Goal: Transaction & Acquisition: Subscribe to service/newsletter

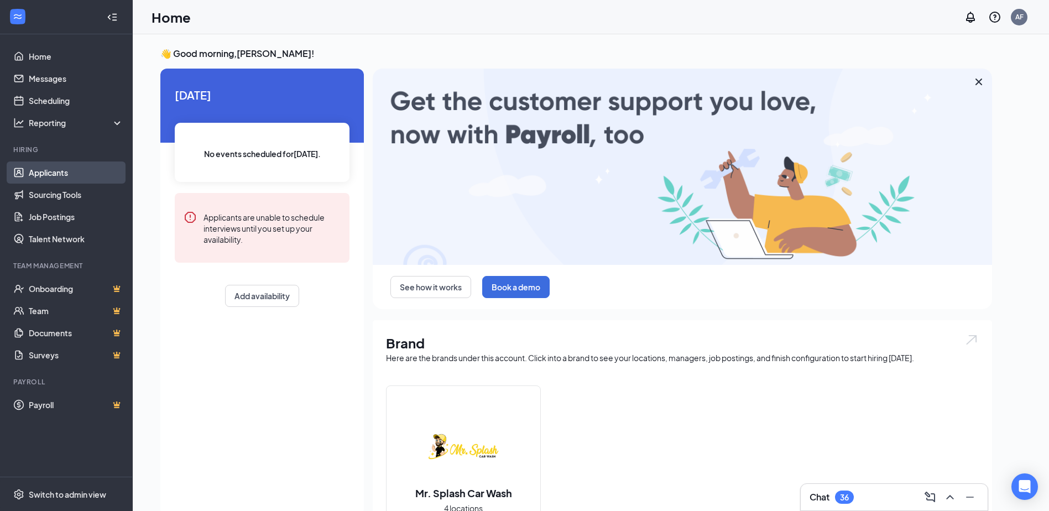
click at [35, 176] on link "Applicants" at bounding box center [76, 172] width 95 height 22
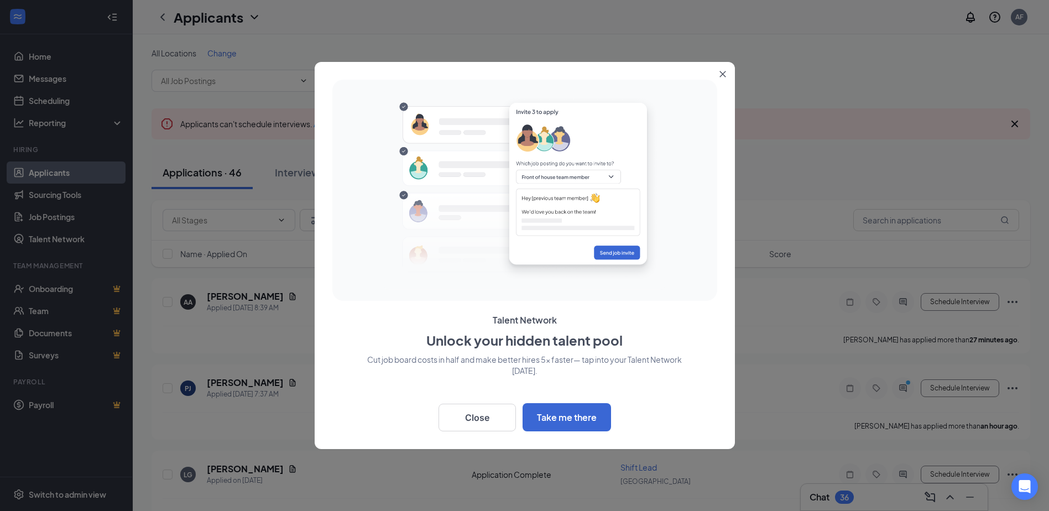
click at [721, 71] on icon "Close" at bounding box center [722, 74] width 7 height 7
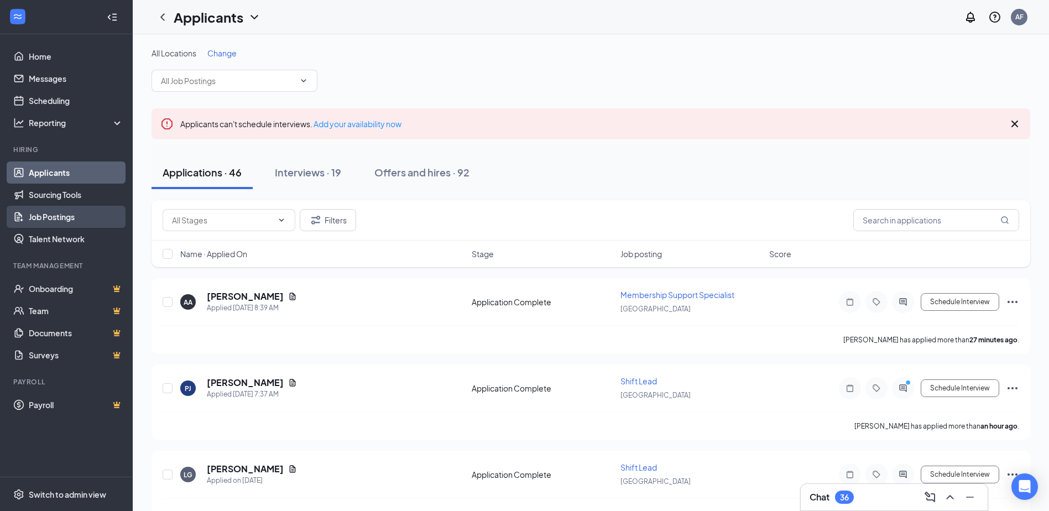
click at [57, 215] on link "Job Postings" at bounding box center [76, 217] width 95 height 22
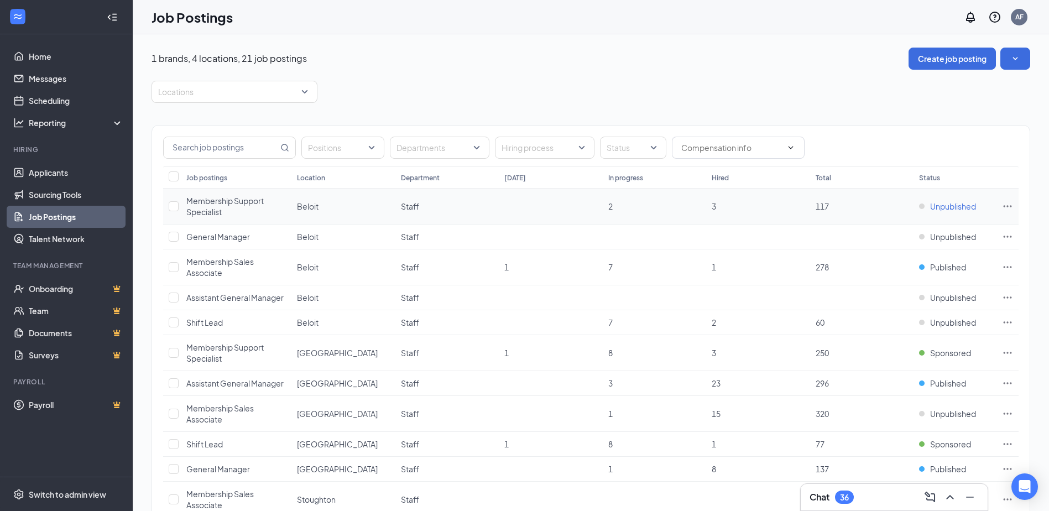
click at [960, 208] on span "Unpublished" at bounding box center [953, 206] width 46 height 11
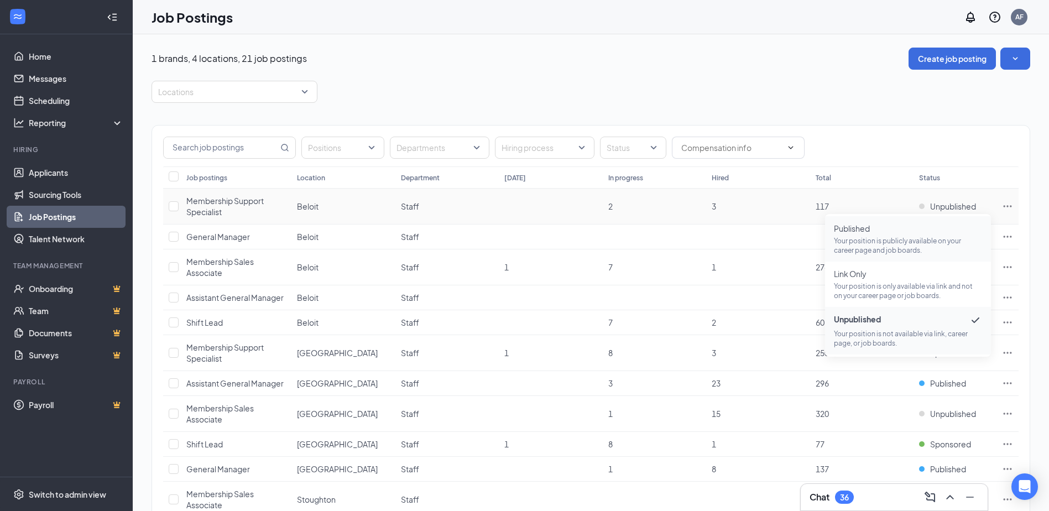
click at [866, 231] on span "Published" at bounding box center [908, 228] width 148 height 11
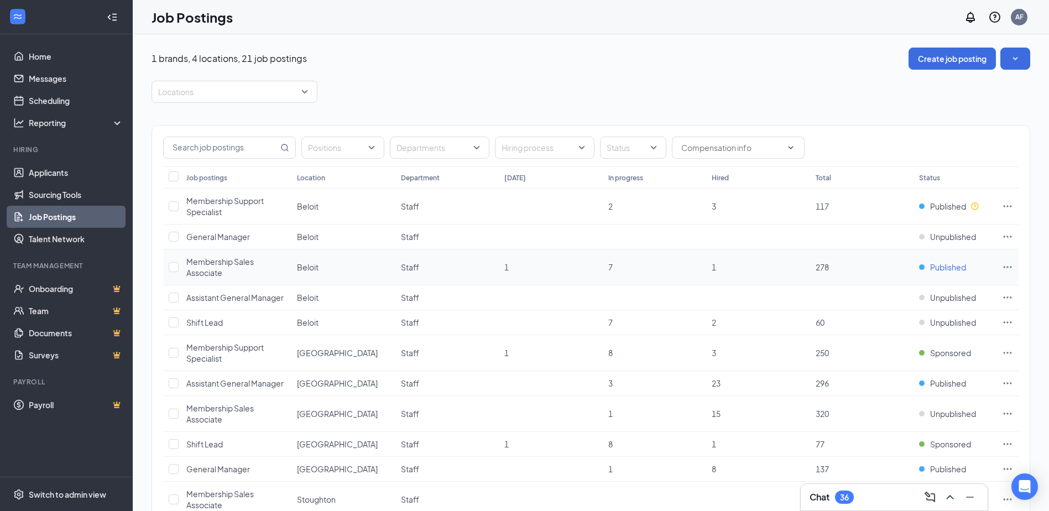
click at [942, 266] on span "Published" at bounding box center [948, 266] width 36 height 11
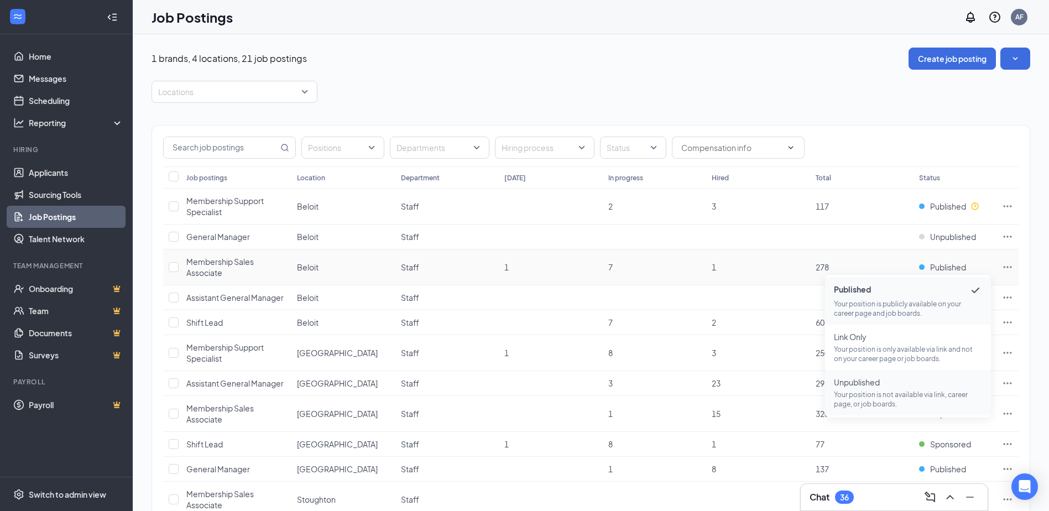
click at [878, 394] on p "Your position is not available via link, career page, or job boards." at bounding box center [908, 399] width 148 height 19
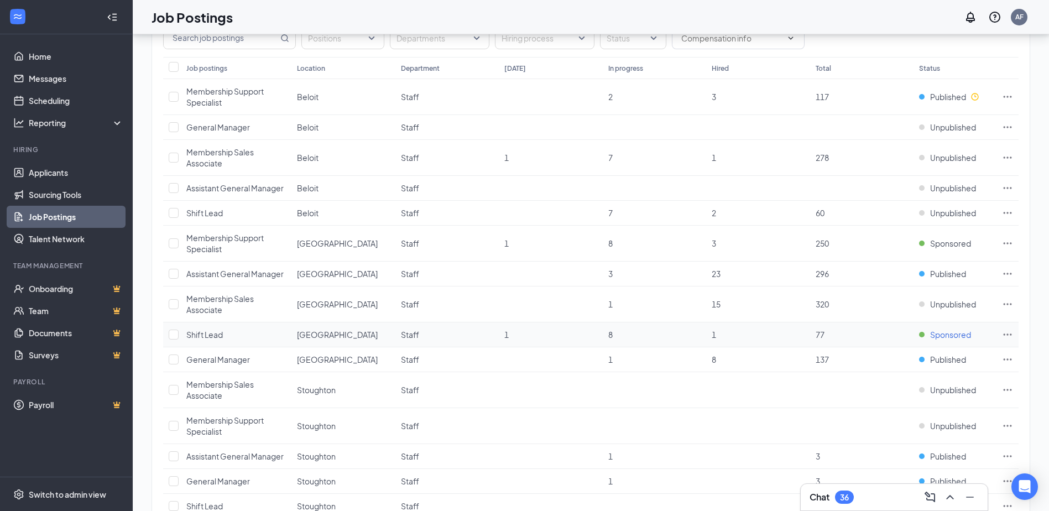
scroll to position [111, 0]
click at [950, 275] on span "Published" at bounding box center [948, 272] width 36 height 11
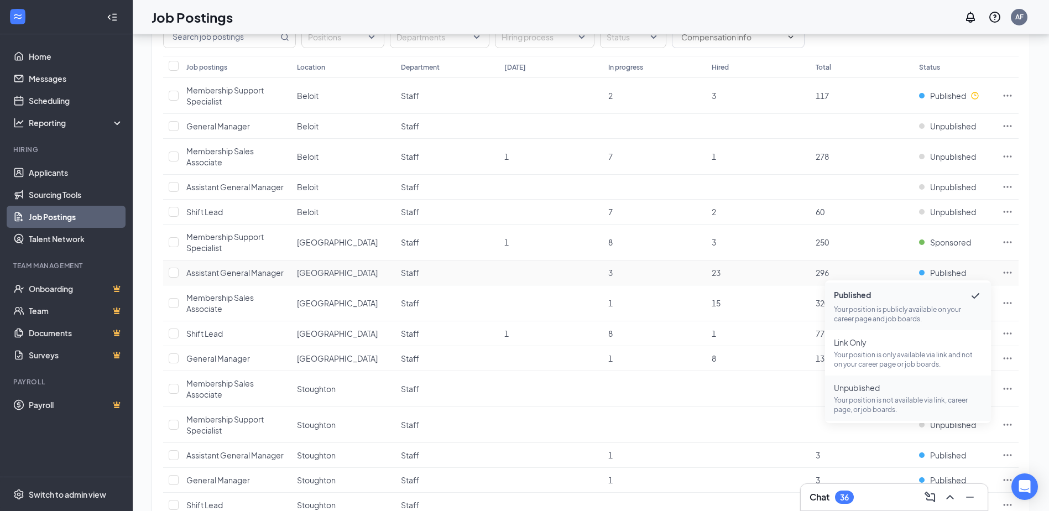
click at [868, 405] on p "Your position is not available via link, career page, or job boards." at bounding box center [908, 404] width 148 height 19
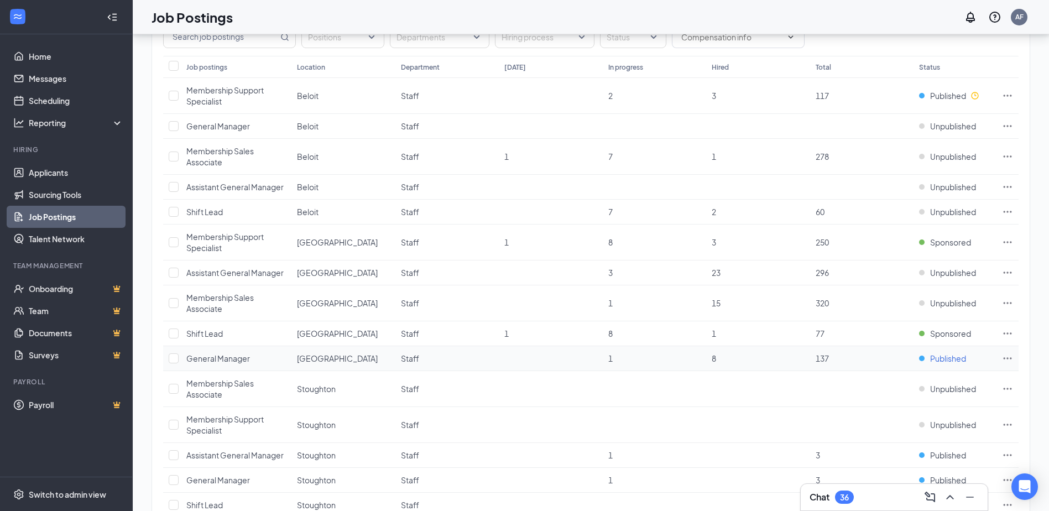
click at [949, 360] on span "Published" at bounding box center [948, 358] width 36 height 11
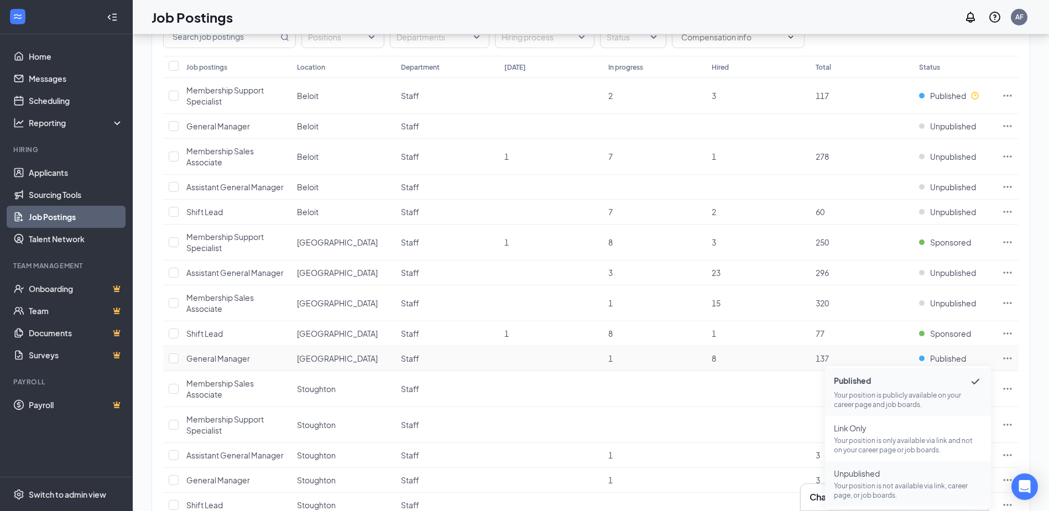
click at [883, 480] on span "Unpublished Your position is not available via link, career page, or job boards." at bounding box center [908, 484] width 148 height 32
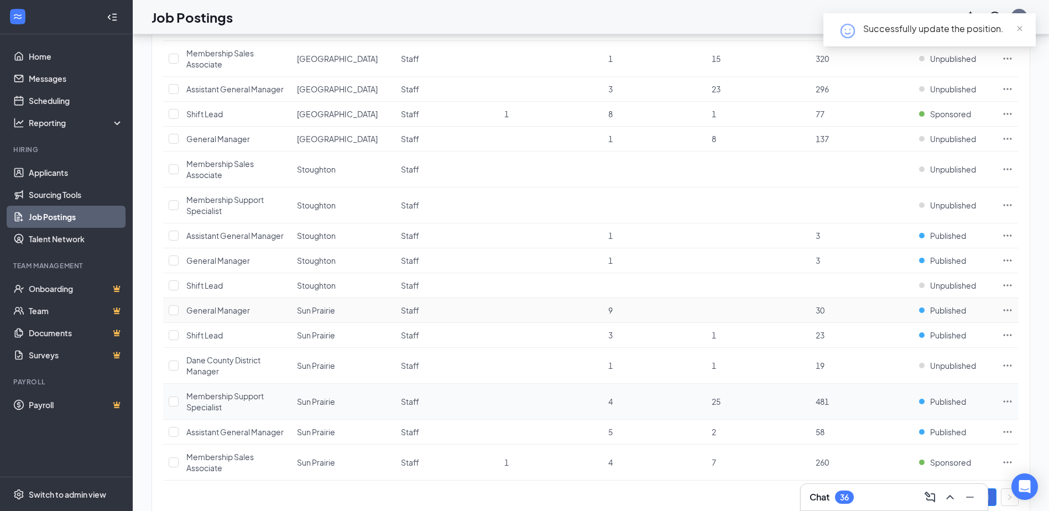
scroll to position [332, 0]
click at [951, 230] on span "Published" at bounding box center [948, 233] width 36 height 11
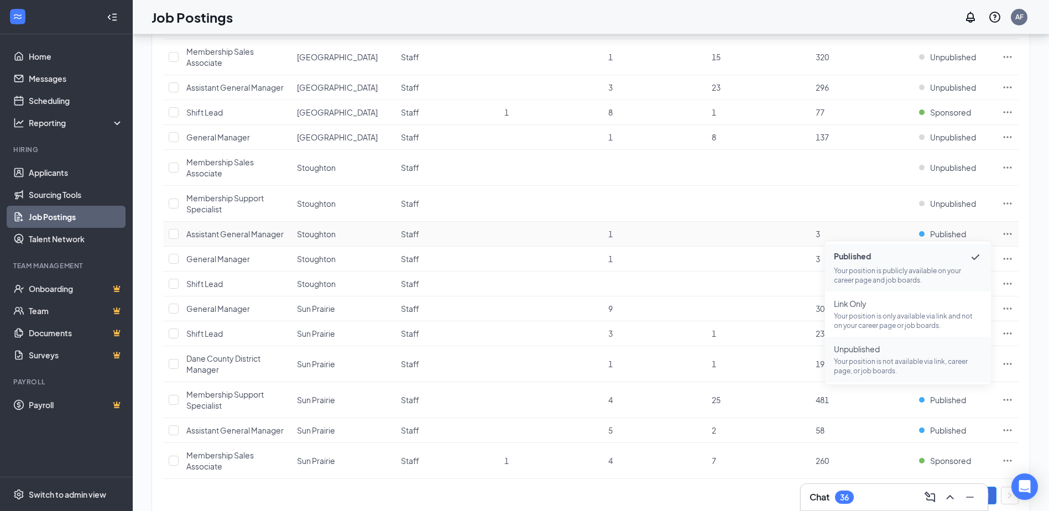
click at [879, 362] on p "Your position is not available via link, career page, or job boards." at bounding box center [908, 366] width 148 height 19
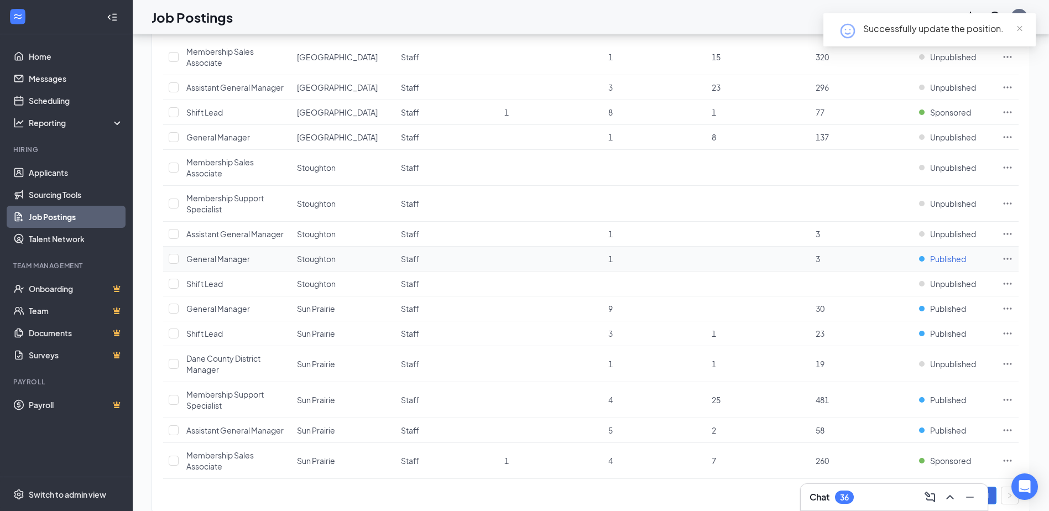
click at [937, 258] on span "Published" at bounding box center [948, 258] width 36 height 11
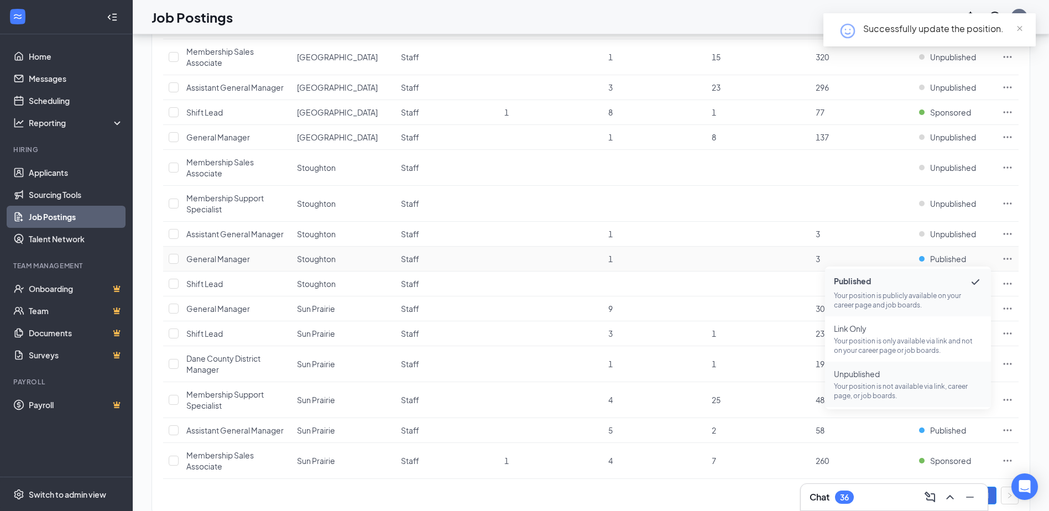
click at [894, 382] on p "Your position is not available via link, career page, or job boards." at bounding box center [908, 390] width 148 height 19
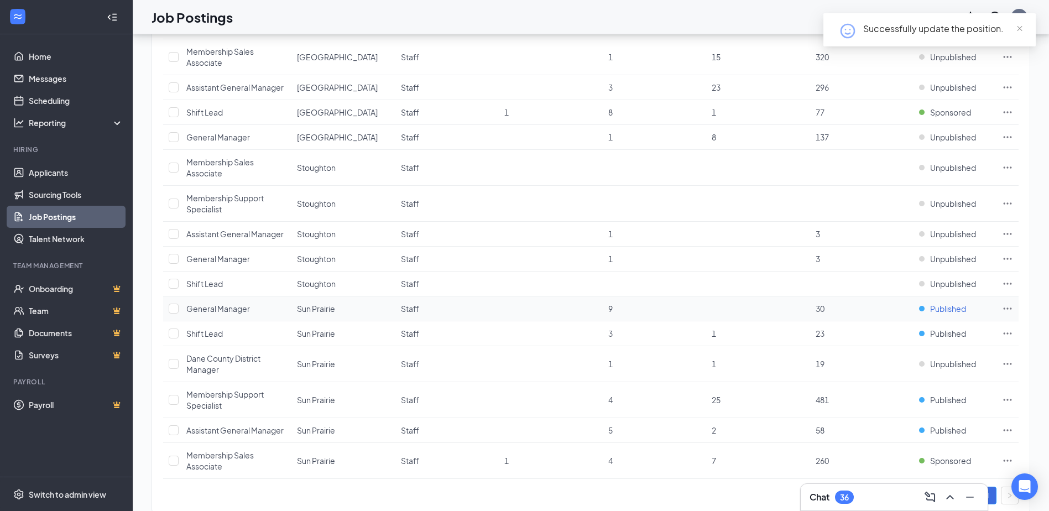
click at [944, 309] on span "Published" at bounding box center [948, 308] width 36 height 11
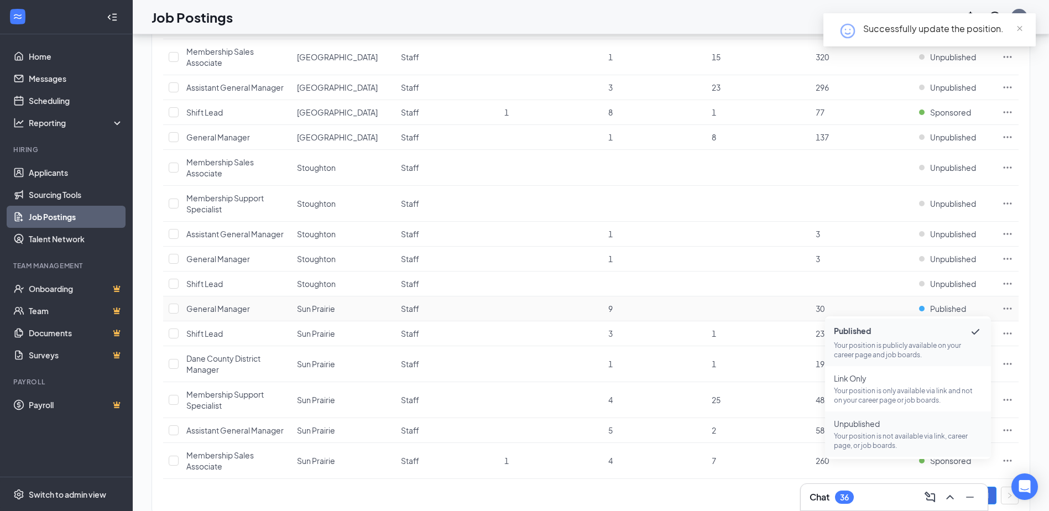
click at [877, 443] on p "Your position is not available via link, career page, or job boards." at bounding box center [908, 440] width 148 height 19
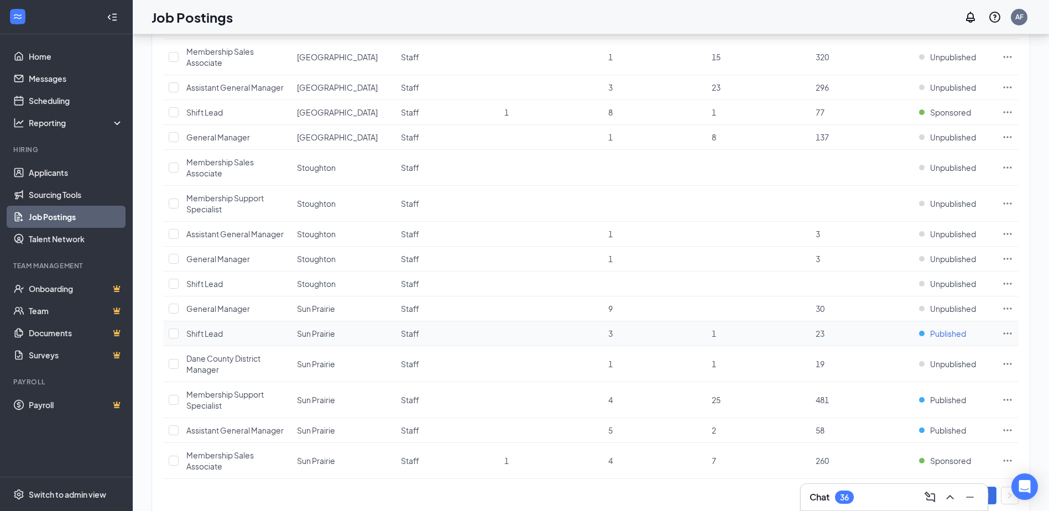
click at [941, 334] on span "Published" at bounding box center [948, 333] width 36 height 11
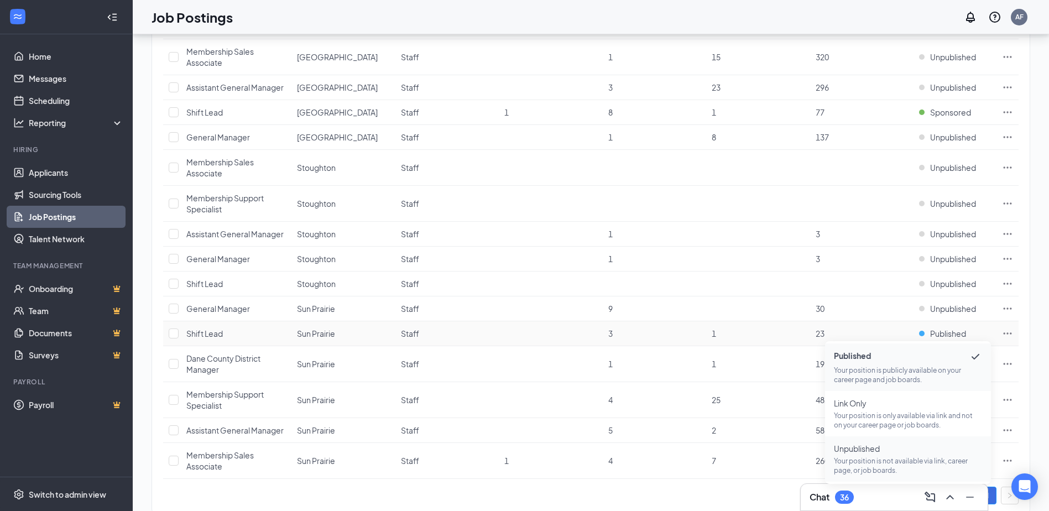
click at [888, 460] on p "Your position is not available via link, career page, or job boards." at bounding box center [908, 465] width 148 height 19
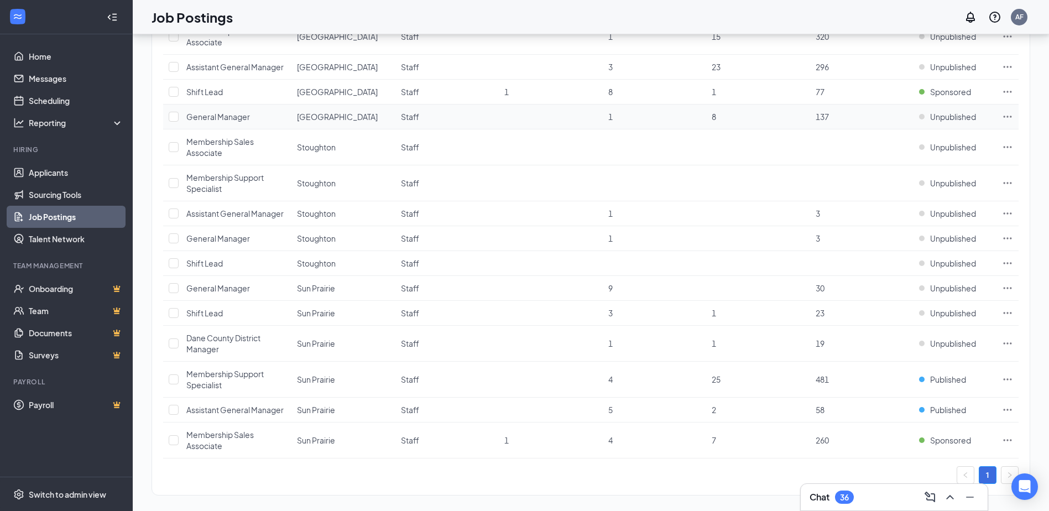
scroll to position [361, 0]
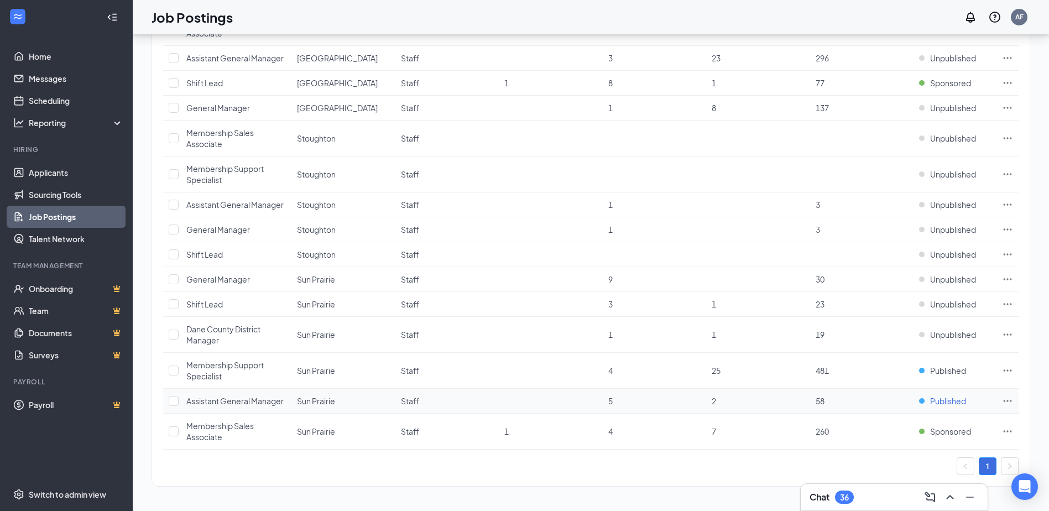
click at [948, 399] on span "Published" at bounding box center [948, 400] width 36 height 11
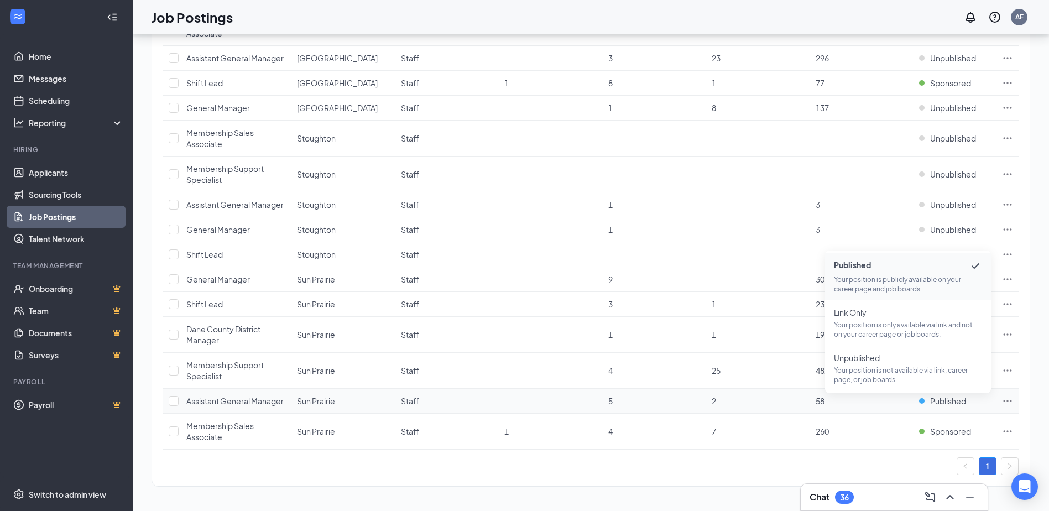
click at [1004, 401] on icon "Ellipses" at bounding box center [1007, 401] width 8 height 2
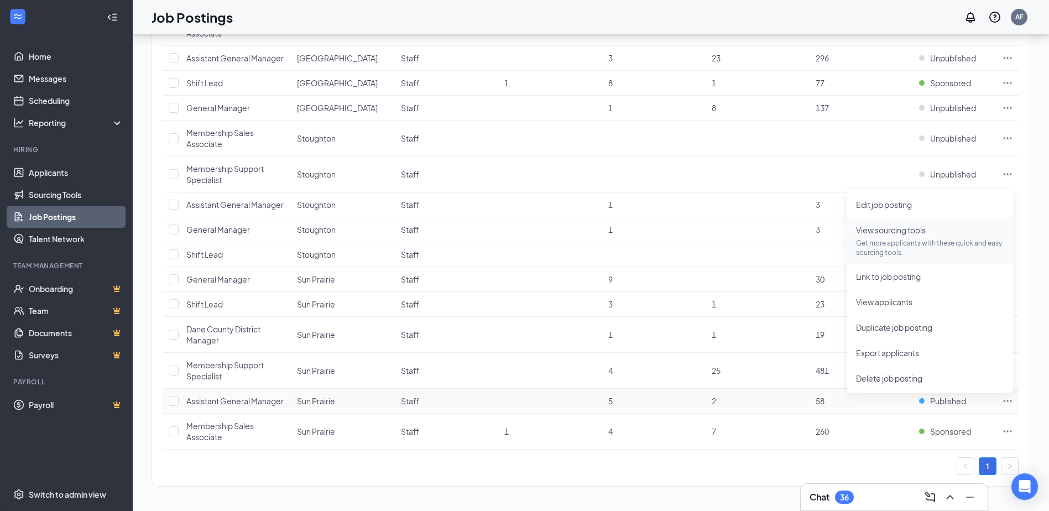
click at [890, 248] on p "Get more applicants with these quick and easy sourcing tools." at bounding box center [930, 247] width 148 height 19
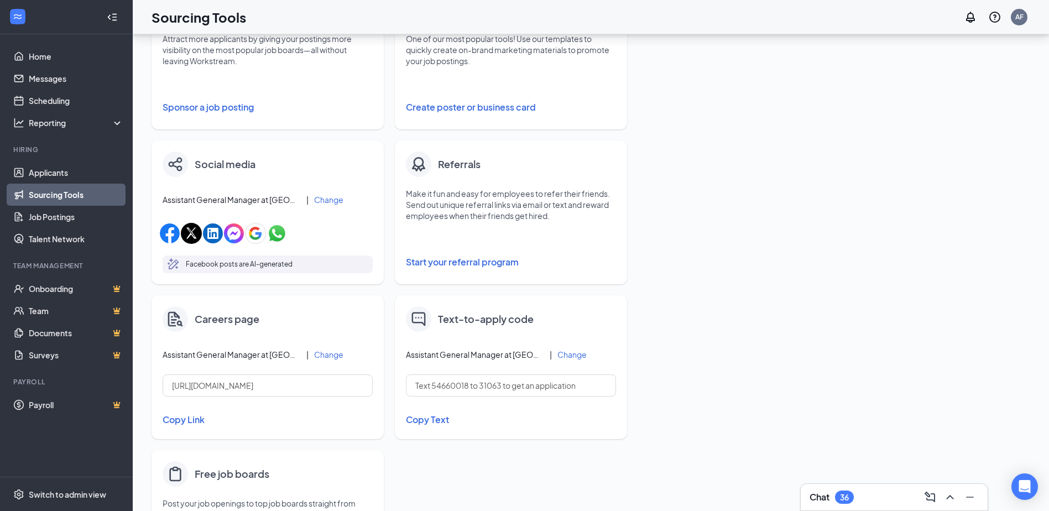
click at [231, 109] on button "Sponsor a job posting" at bounding box center [268, 107] width 210 height 22
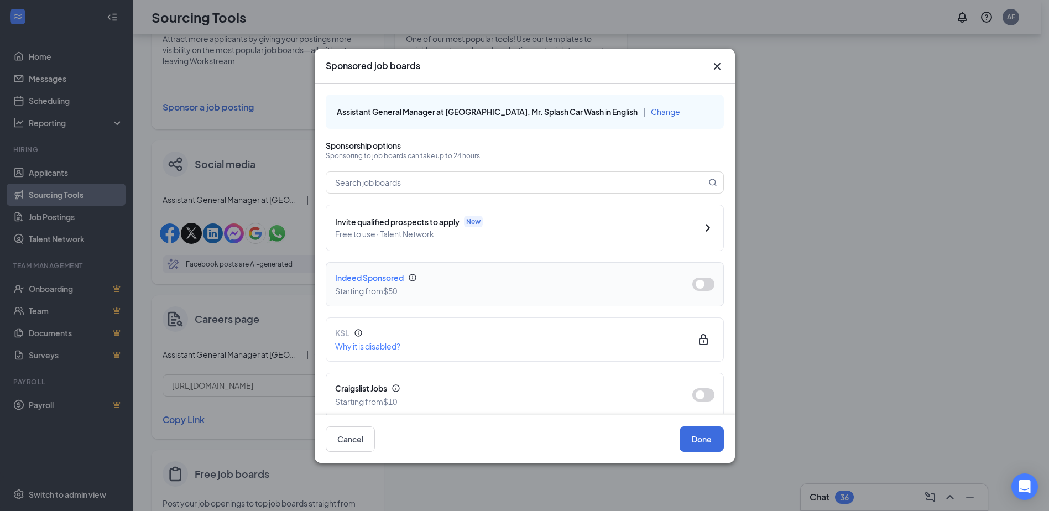
click at [700, 285] on button "button" at bounding box center [703, 283] width 22 height 13
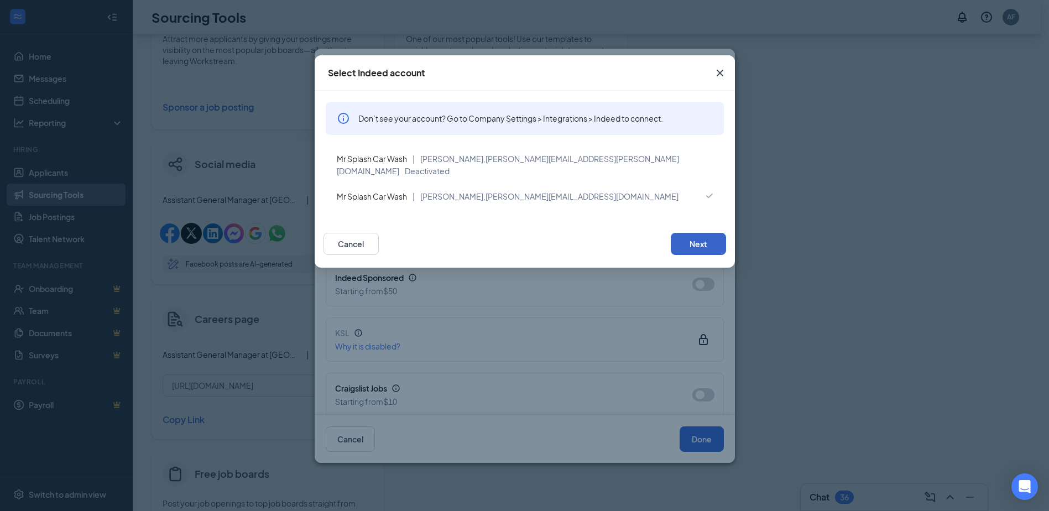
click at [695, 233] on button "Next" at bounding box center [697, 244] width 55 height 22
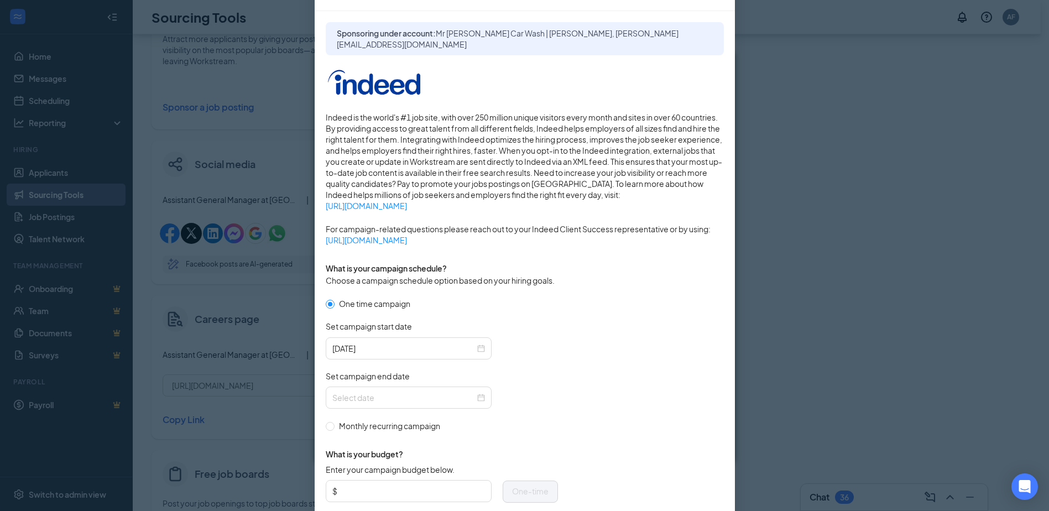
scroll to position [221, 0]
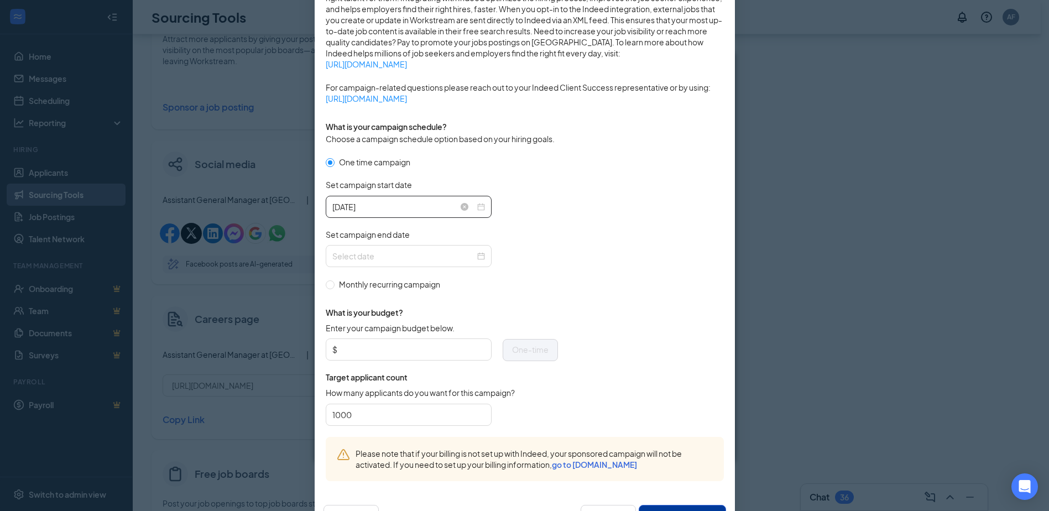
click at [384, 203] on input "[DATE]" at bounding box center [403, 207] width 143 height 12
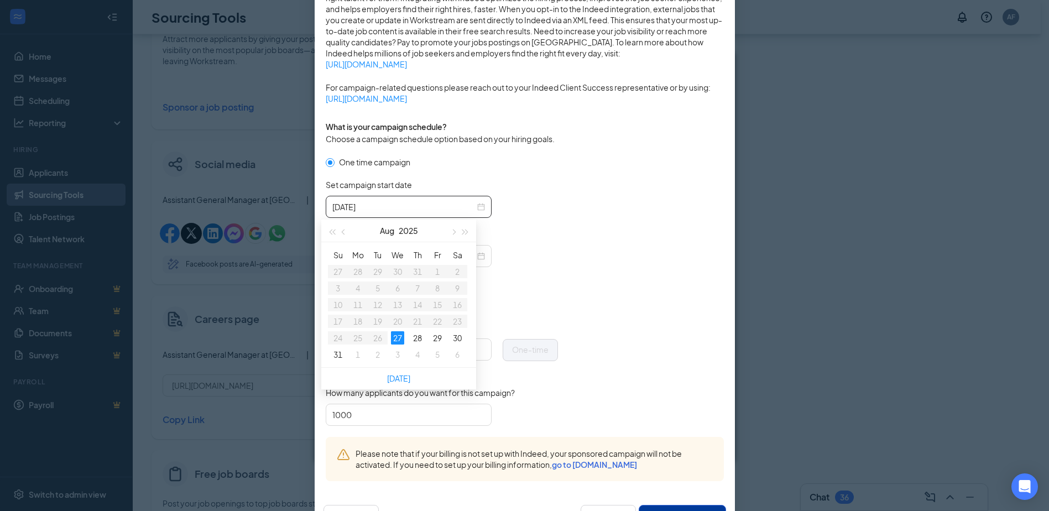
click at [570, 277] on form "One time campaign Set campaign start date [DATE] Set campaign end date Monthly …" at bounding box center [525, 296] width 398 height 281
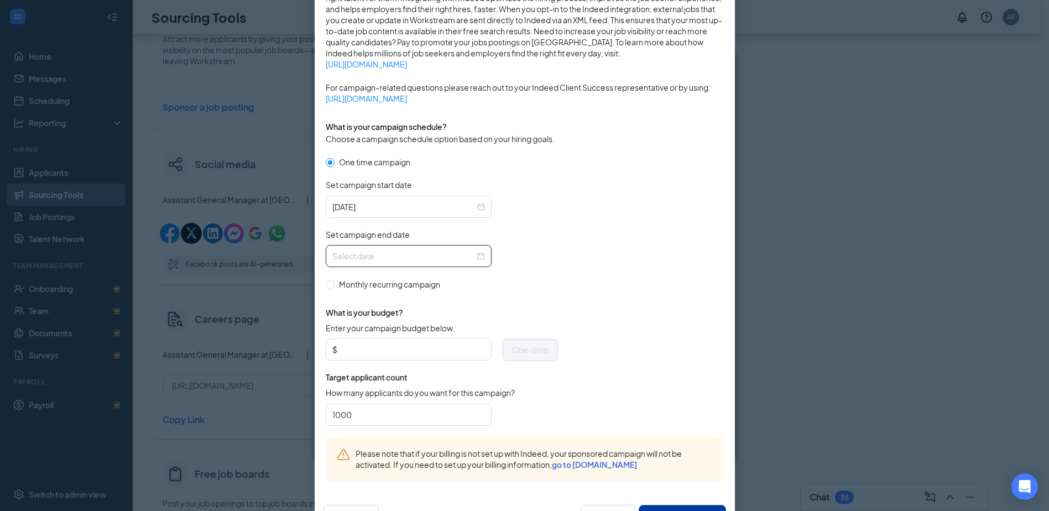
click at [386, 253] on input "Set campaign end date" at bounding box center [403, 256] width 143 height 12
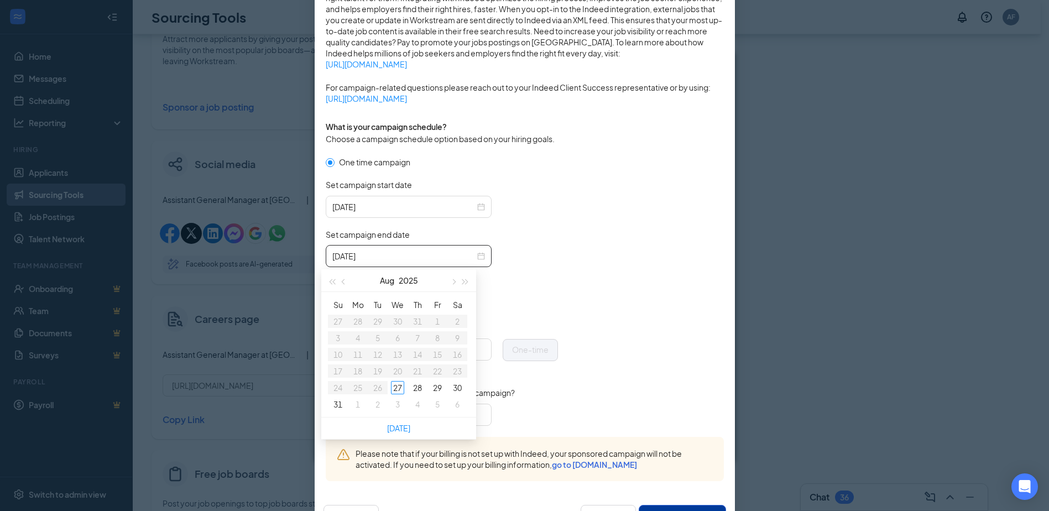
type input "[DATE]"
click at [456, 409] on div "6" at bounding box center [456, 403] width 13 height 13
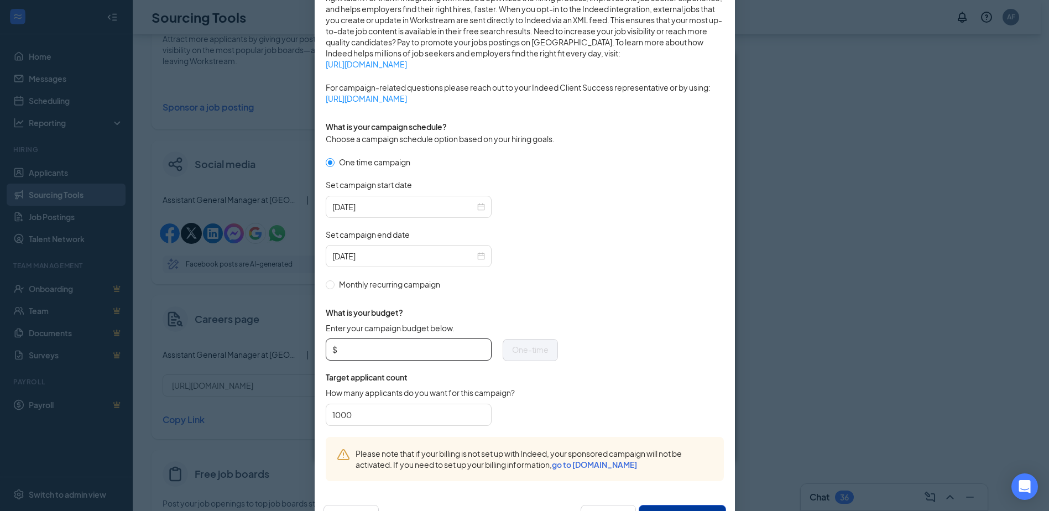
click at [344, 349] on input "Enter your campaign budget below." at bounding box center [411, 349] width 145 height 17
type input "300"
drag, startPoint x: 358, startPoint y: 415, endPoint x: 269, endPoint y: 417, distance: 89.6
click at [269, 417] on div "Publish to Indeed Sponsorship Sponsoring under account: Mr [PERSON_NAME] Car Wa…" at bounding box center [524, 255] width 1049 height 511
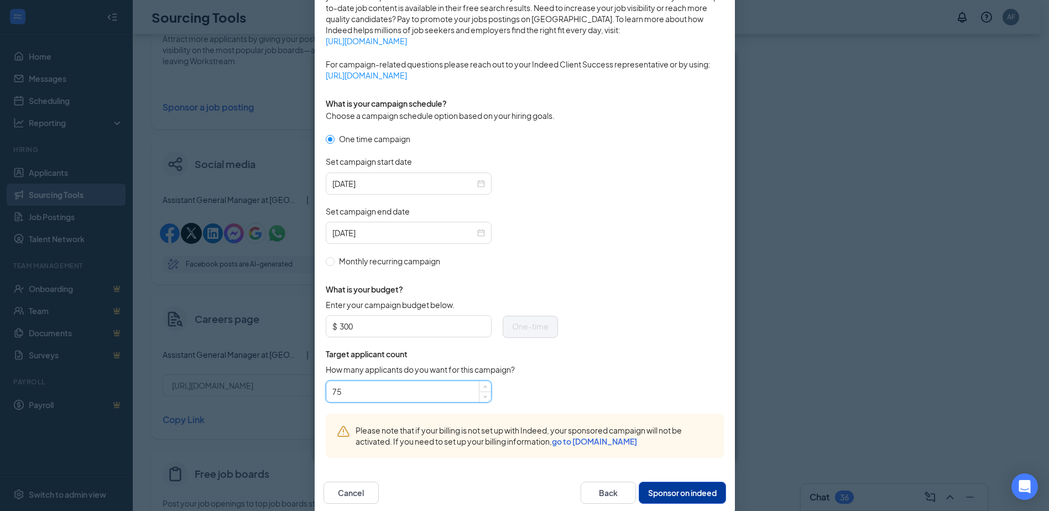
scroll to position [263, 0]
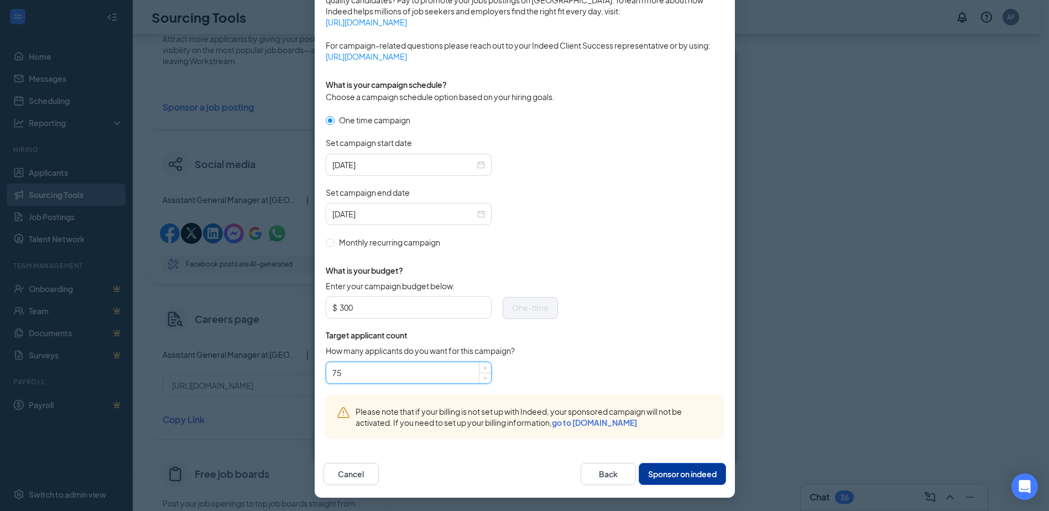
type input "75"
click at [673, 477] on button "Sponsor on indeed" at bounding box center [681, 474] width 87 height 22
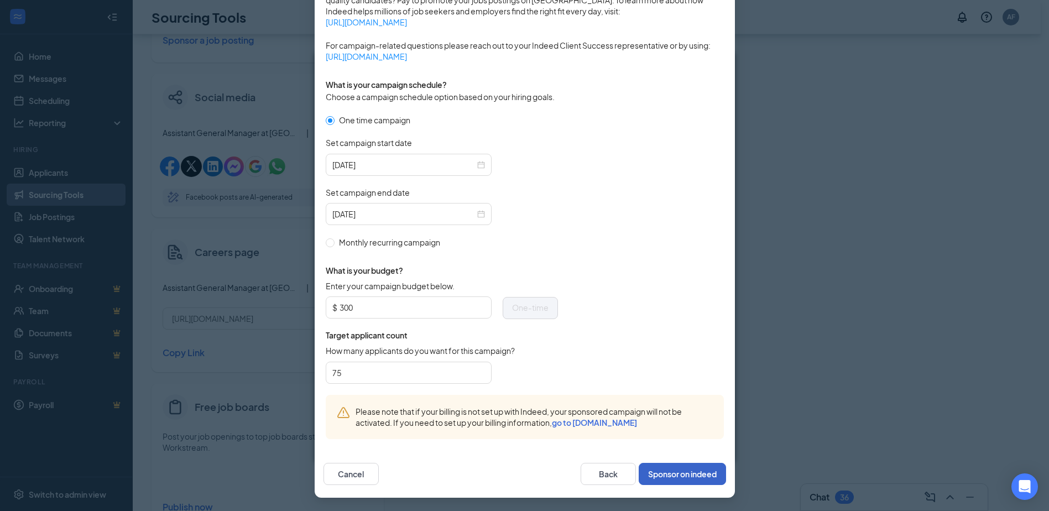
scroll to position [353, 0]
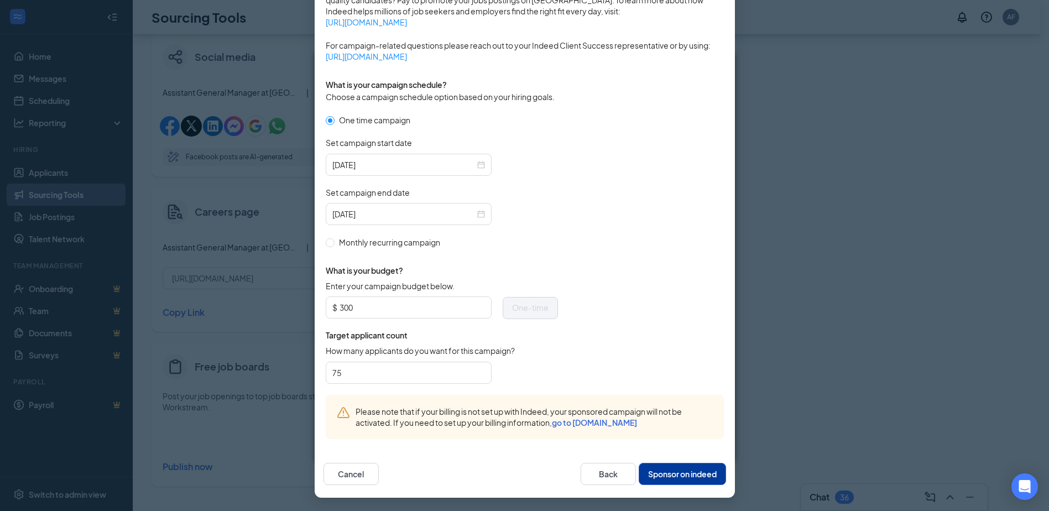
click at [677, 474] on button "Sponsor on indeed" at bounding box center [681, 474] width 87 height 22
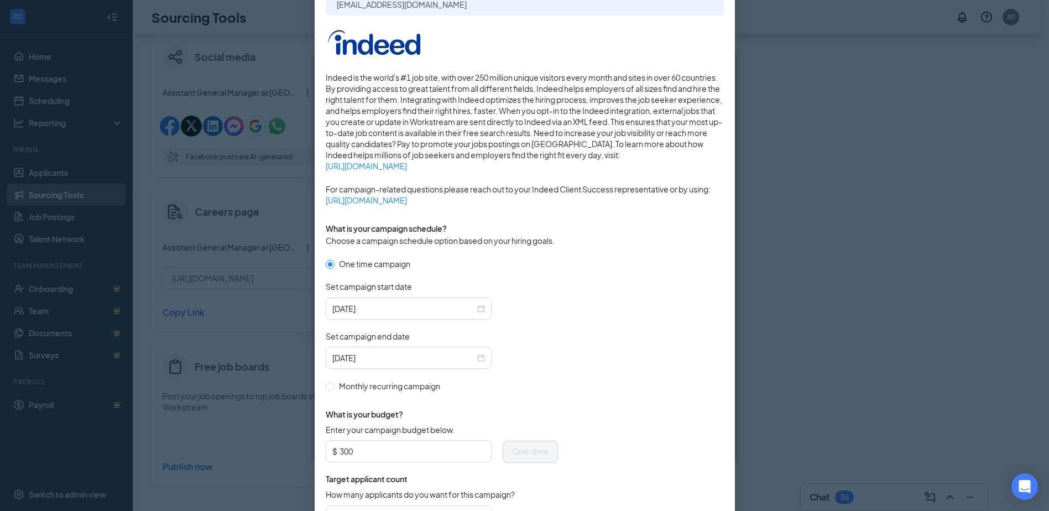
scroll to position [0, 0]
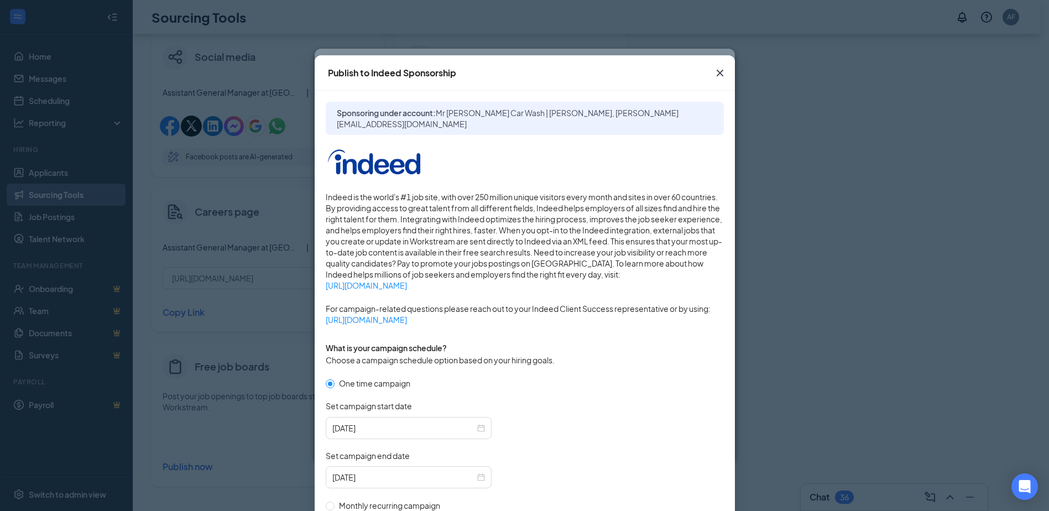
click at [716, 70] on icon "Cross" at bounding box center [719, 72] width 13 height 13
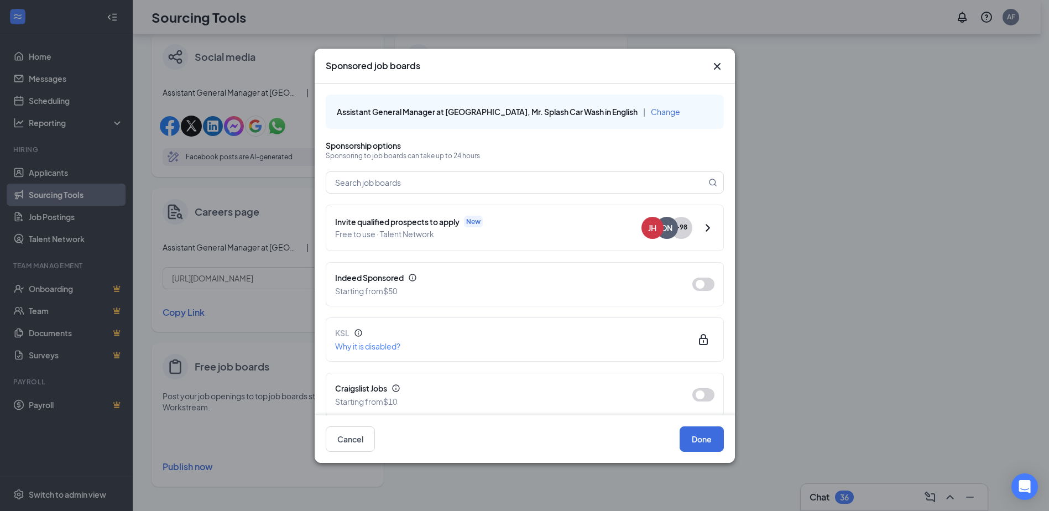
click at [716, 66] on icon "Cross" at bounding box center [716, 65] width 7 height 7
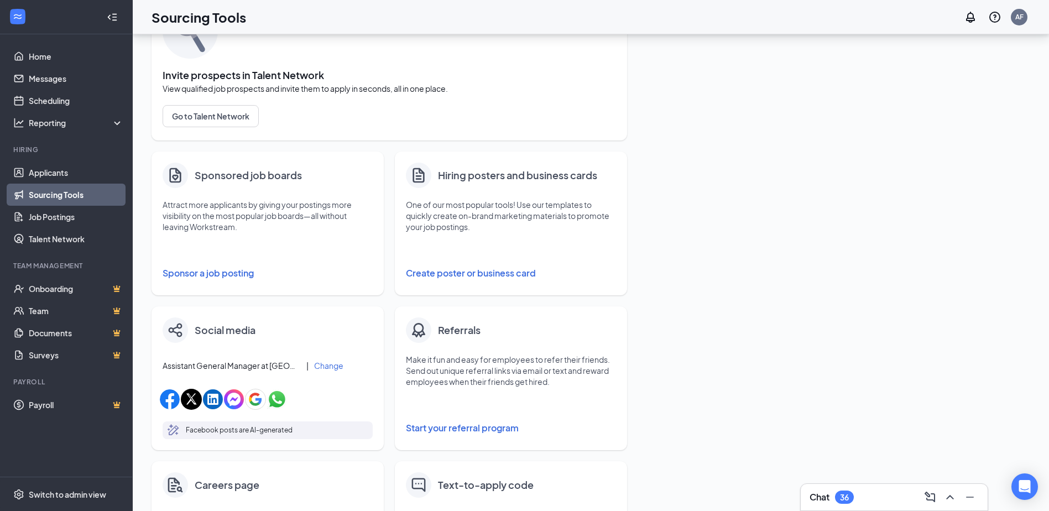
scroll to position [276, 0]
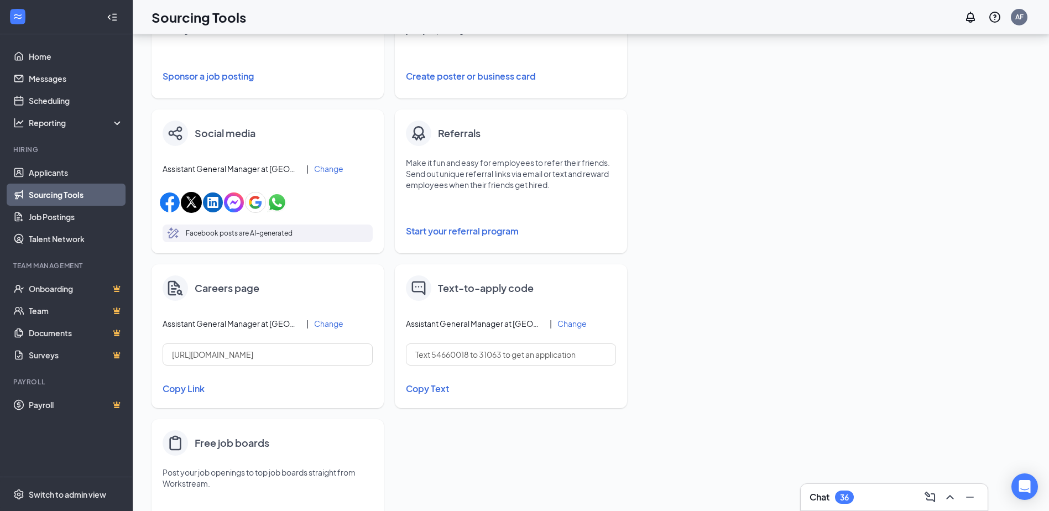
click at [53, 197] on link "Sourcing Tools" at bounding box center [76, 195] width 95 height 22
click at [57, 213] on link "Job Postings" at bounding box center [76, 217] width 95 height 22
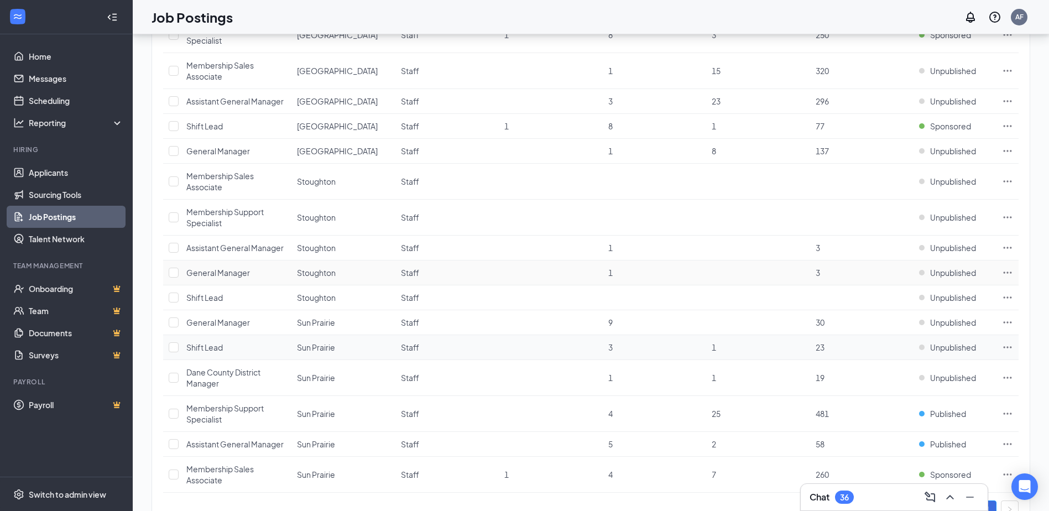
scroll to position [361, 0]
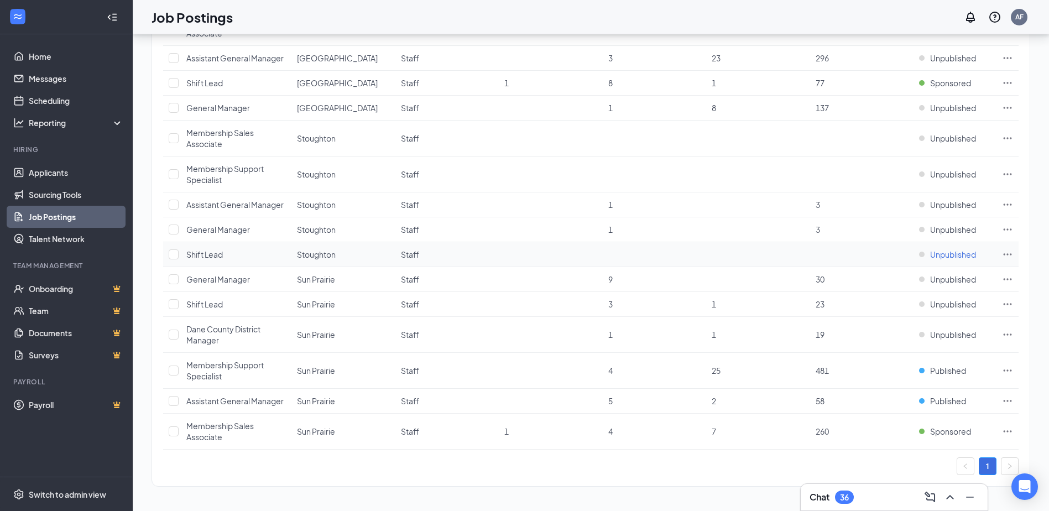
click at [967, 256] on span "Unpublished" at bounding box center [953, 254] width 46 height 11
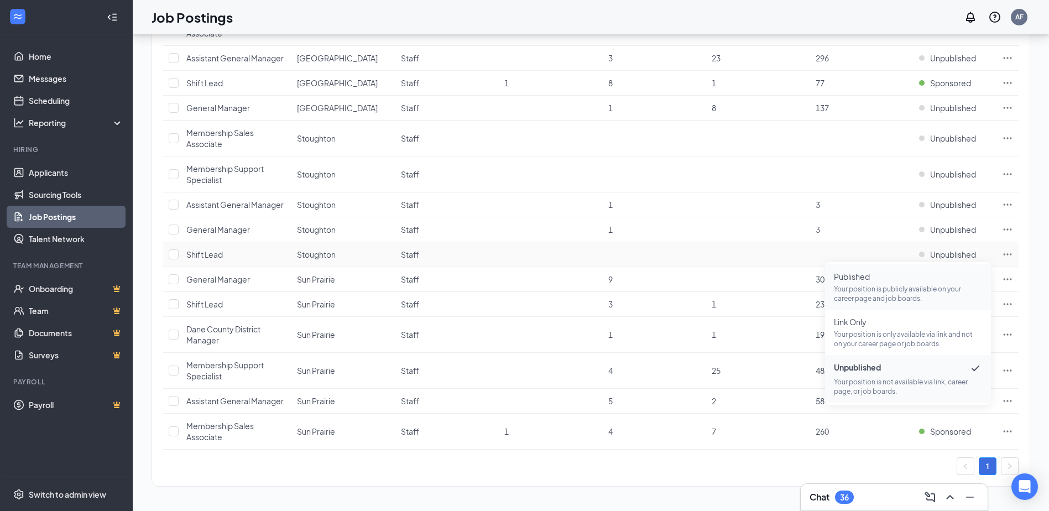
click at [860, 291] on p "Your position is publicly available on your career page and job boards." at bounding box center [908, 293] width 148 height 19
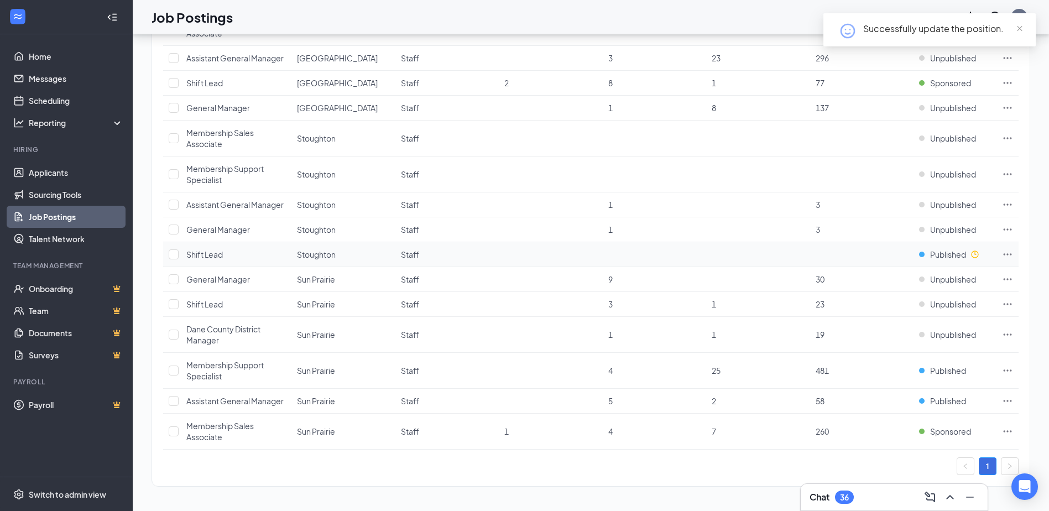
click at [1007, 253] on icon "Ellipses" at bounding box center [1007, 254] width 11 height 11
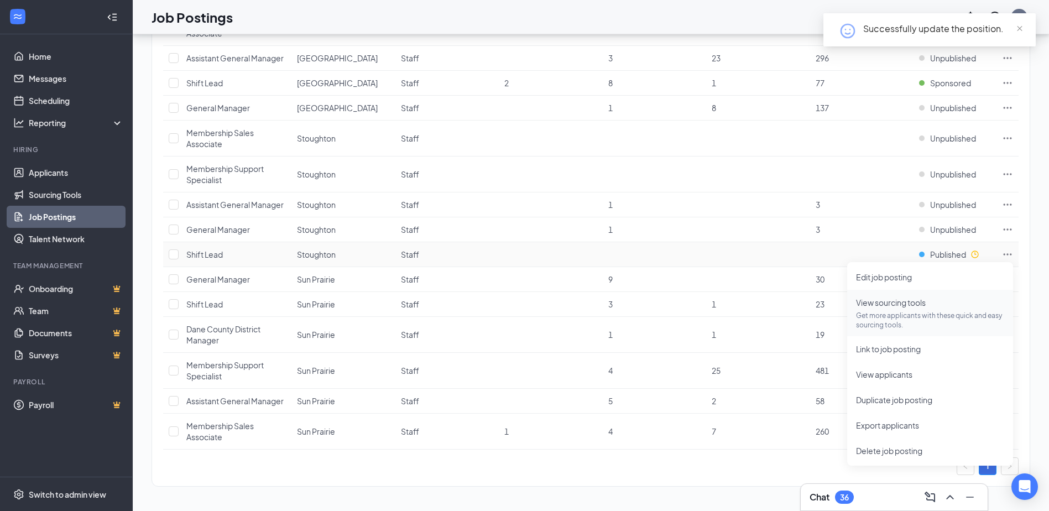
click at [897, 306] on span "View sourcing tools" at bounding box center [891, 302] width 70 height 10
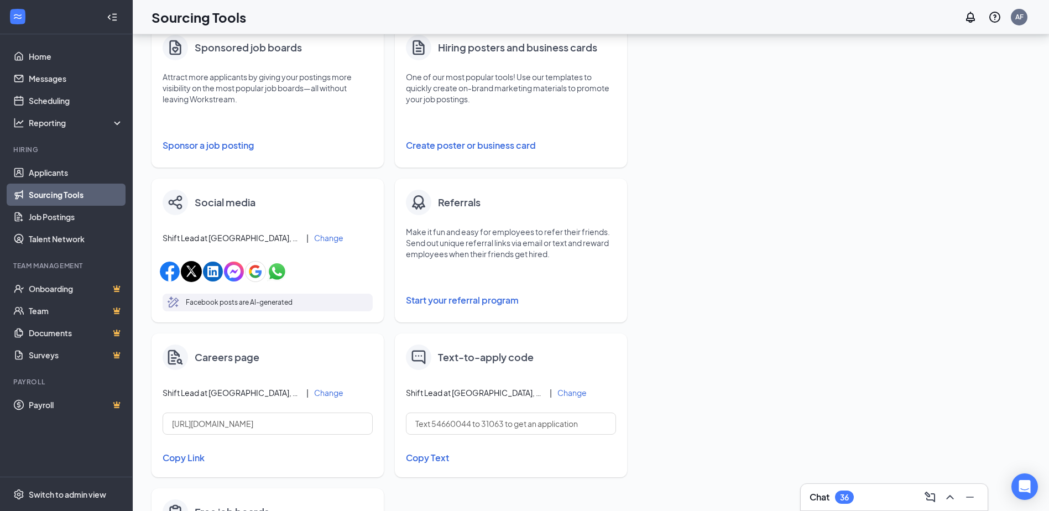
scroll to position [97, 0]
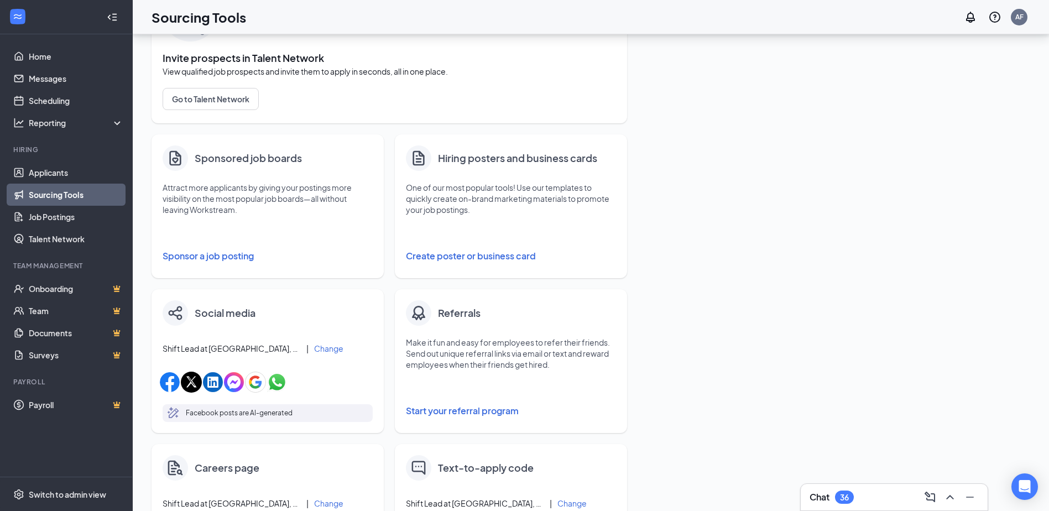
click at [214, 255] on button "Sponsor a job posting" at bounding box center [268, 256] width 210 height 22
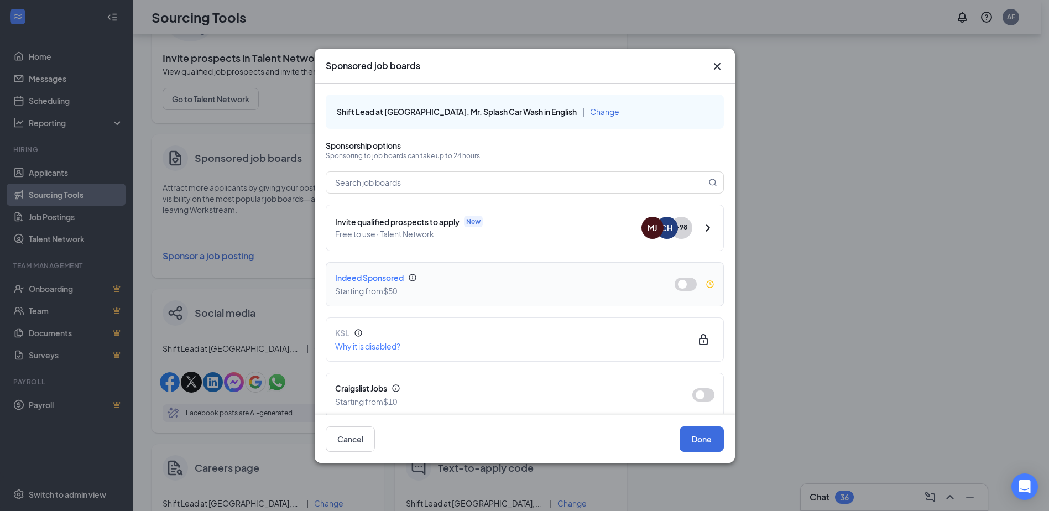
click at [675, 287] on button "button" at bounding box center [685, 283] width 22 height 13
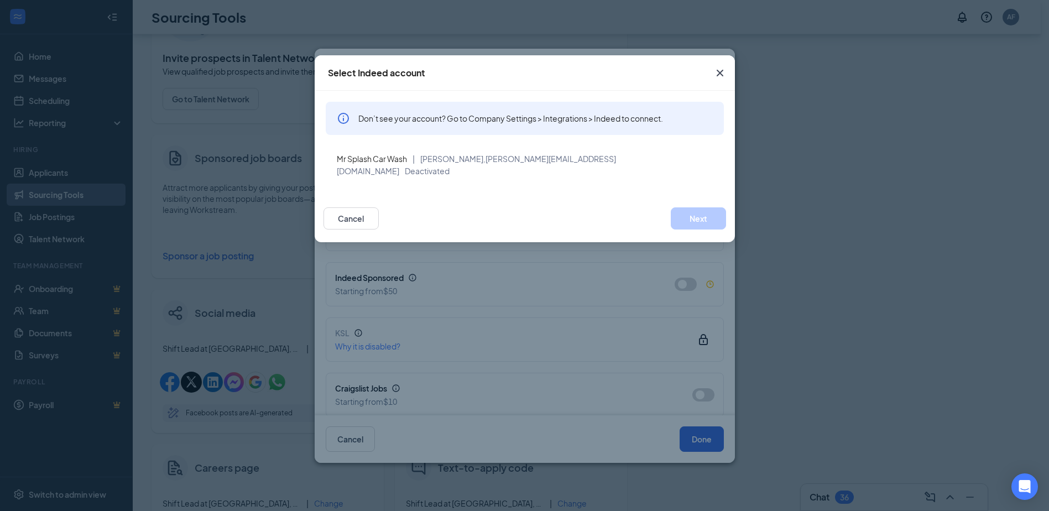
click at [718, 73] on icon "Cross" at bounding box center [719, 72] width 13 height 13
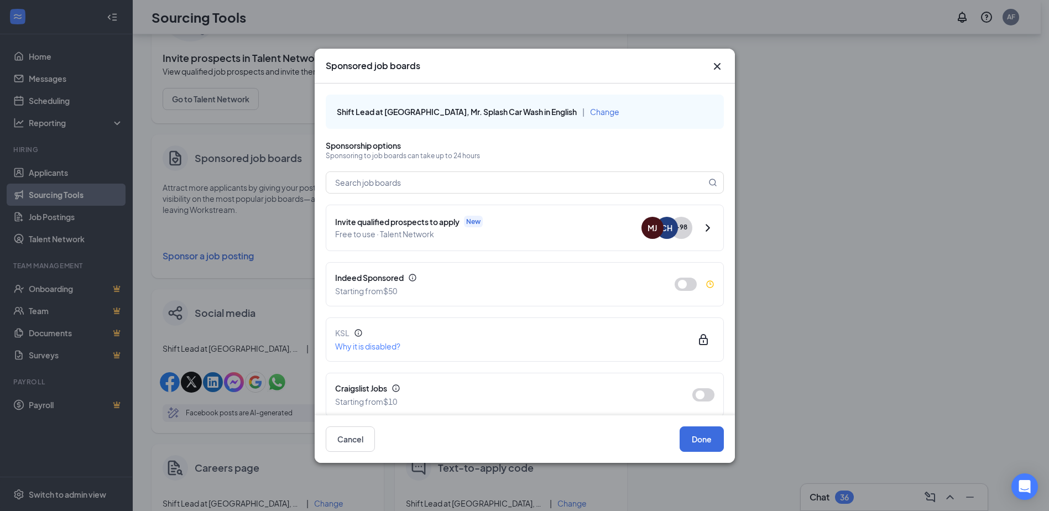
click at [719, 65] on icon "Cross" at bounding box center [716, 66] width 13 height 13
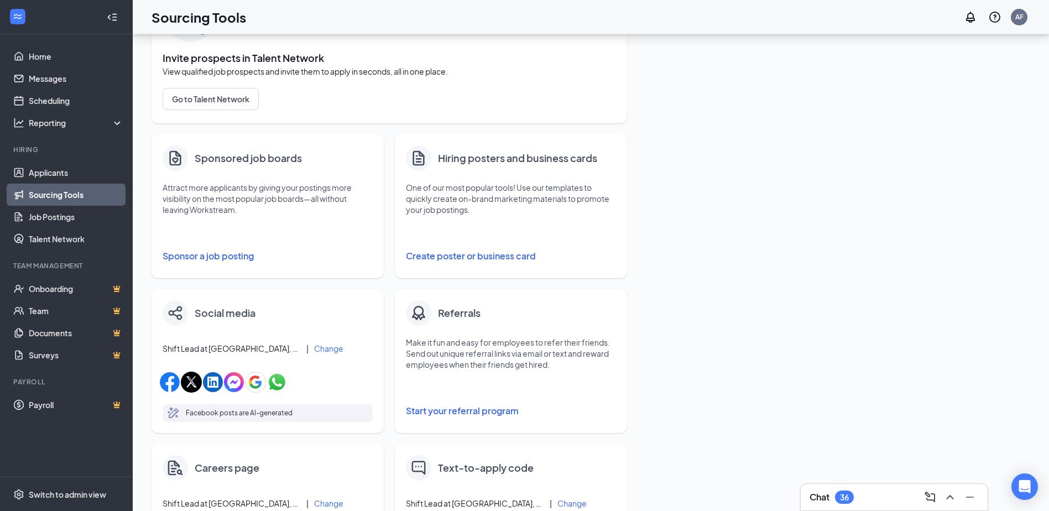
click at [710, 269] on div "Fill your job postings faster with these quick and easy sourcing tools. Invite …" at bounding box center [590, 352] width 878 height 803
click at [29, 50] on link "Home" at bounding box center [76, 56] width 95 height 22
